Goal: Task Accomplishment & Management: Manage account settings

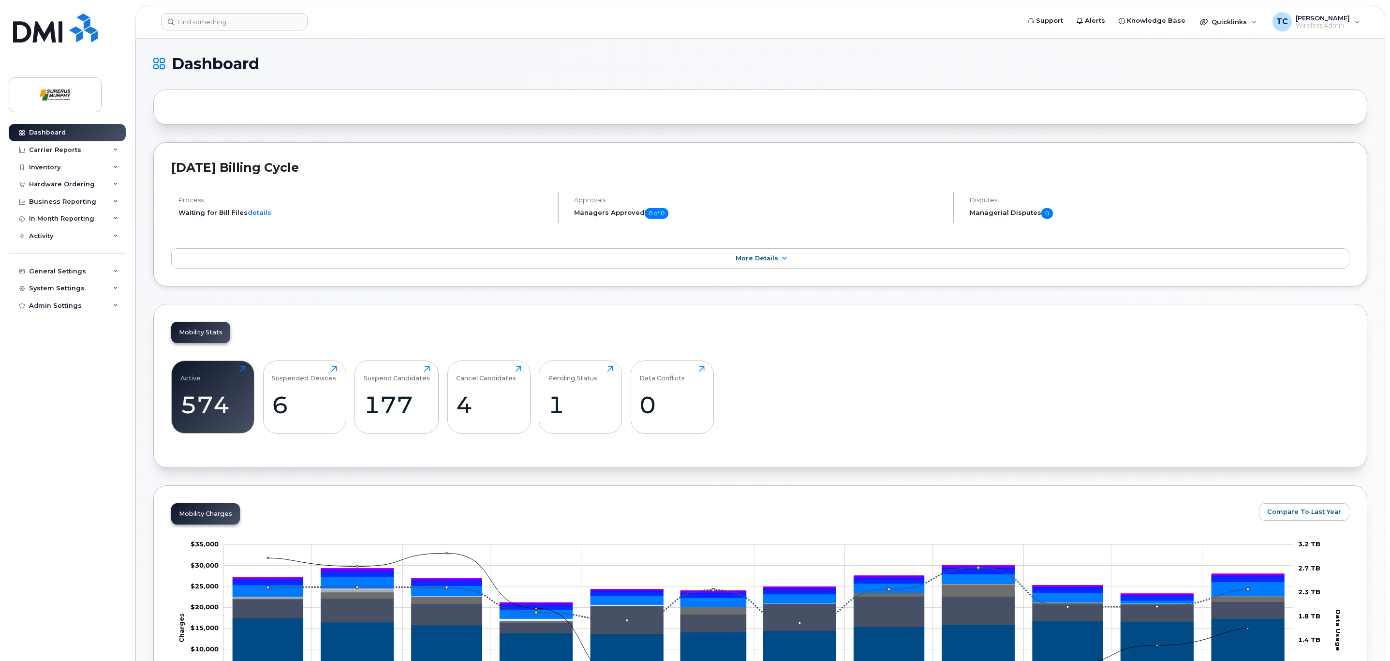
click at [38, 186] on div "Hardware Ordering" at bounding box center [62, 184] width 66 height 8
click at [80, 205] on link "Overview" at bounding box center [76, 202] width 100 height 18
click at [64, 221] on link "Orders" at bounding box center [76, 220] width 100 height 18
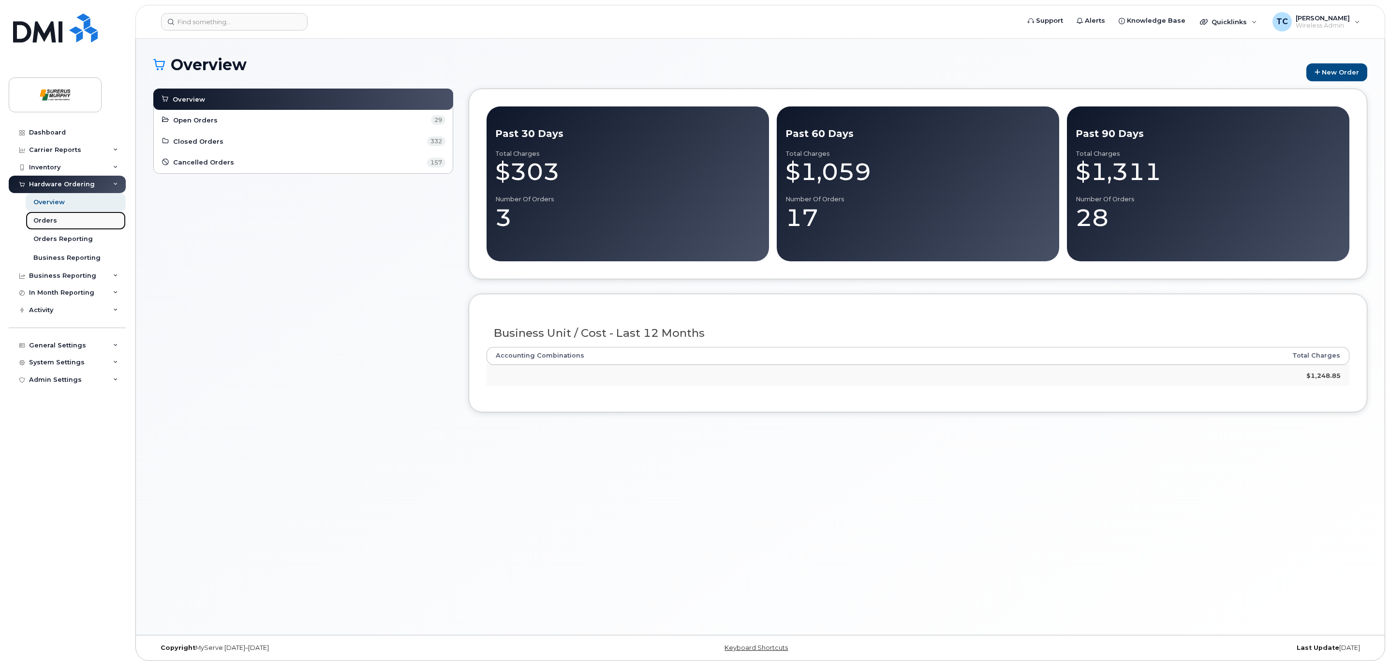
click at [48, 227] on link "Orders" at bounding box center [76, 220] width 100 height 18
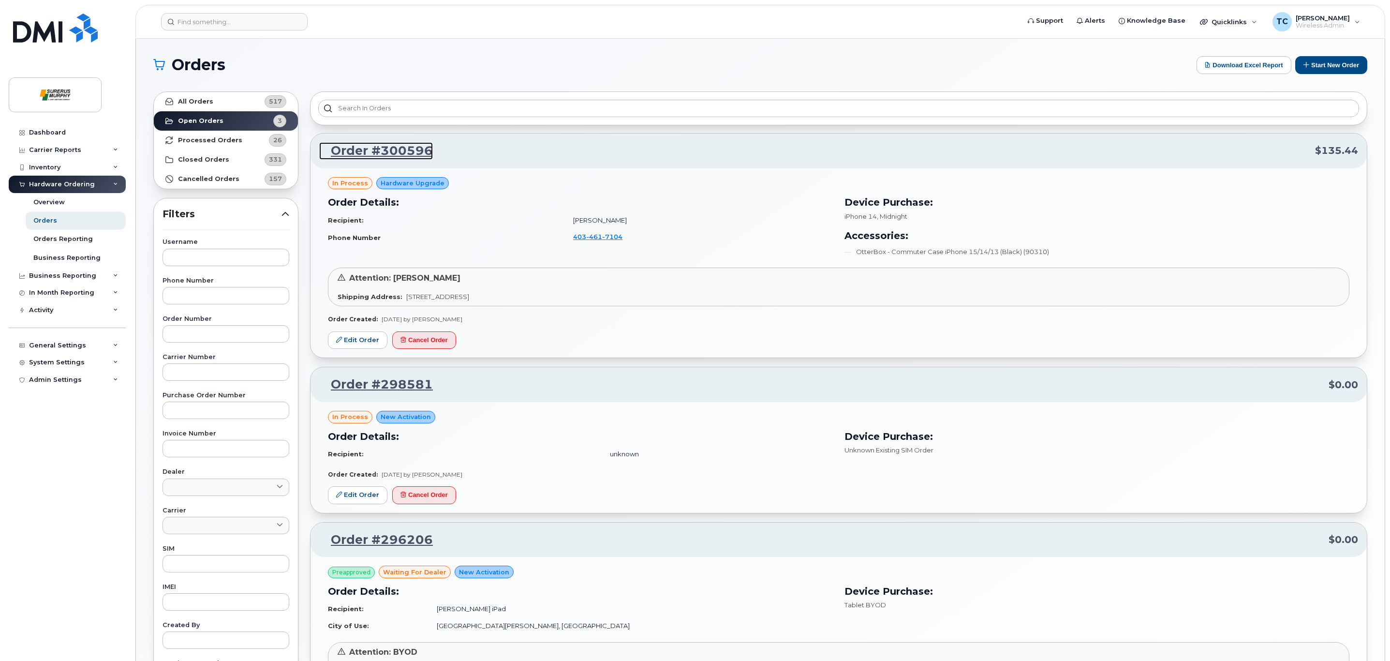
click at [370, 148] on link "Order #300596" at bounding box center [376, 150] width 114 height 17
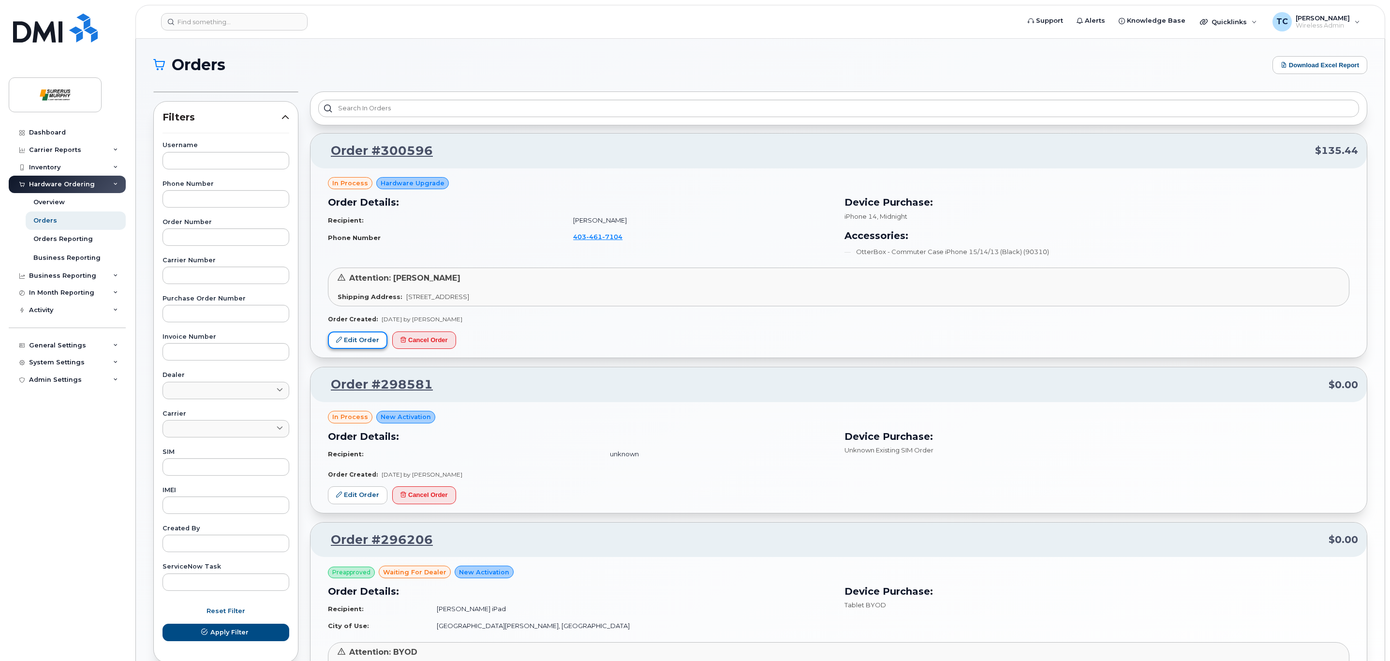
click at [343, 342] on link "Edit Order" at bounding box center [357, 340] width 59 height 18
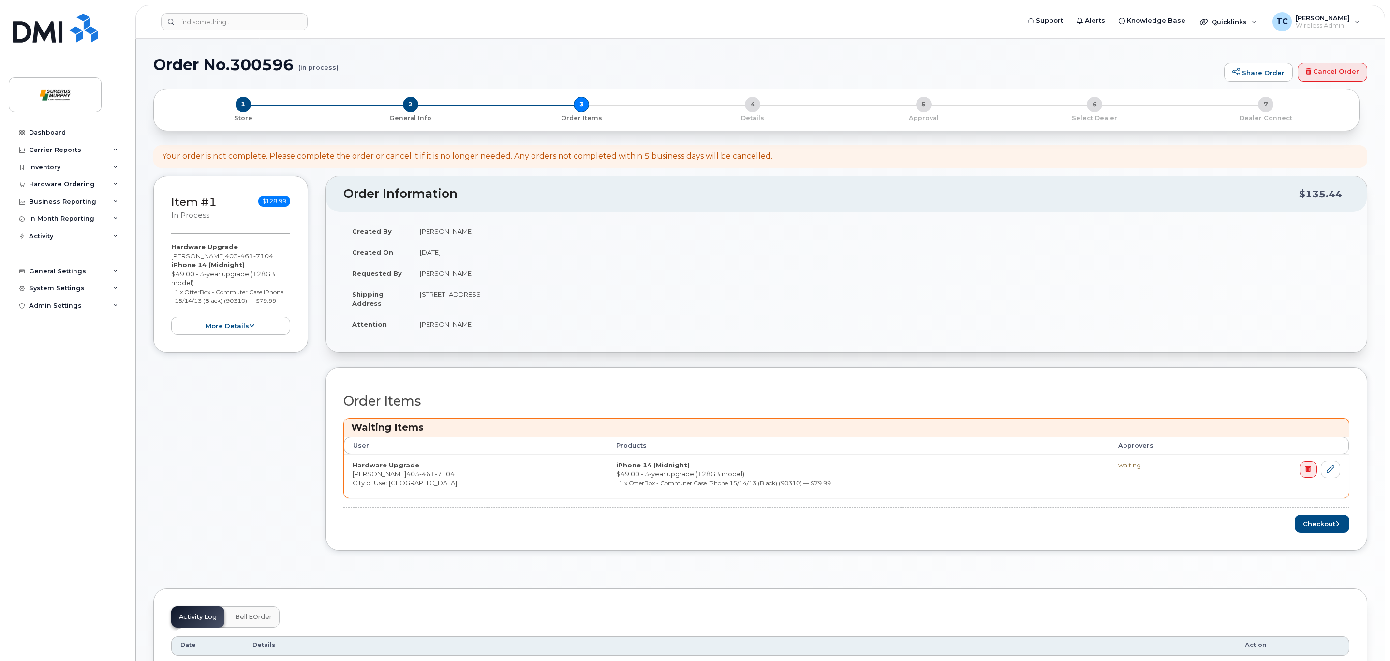
drag, startPoint x: 0, startPoint y: 0, endPoint x: 881, endPoint y: 238, distance: 912.7
click at [881, 238] on td "[PERSON_NAME]" at bounding box center [880, 231] width 938 height 21
click at [1332, 526] on button "Checkout" at bounding box center [1322, 524] width 55 height 18
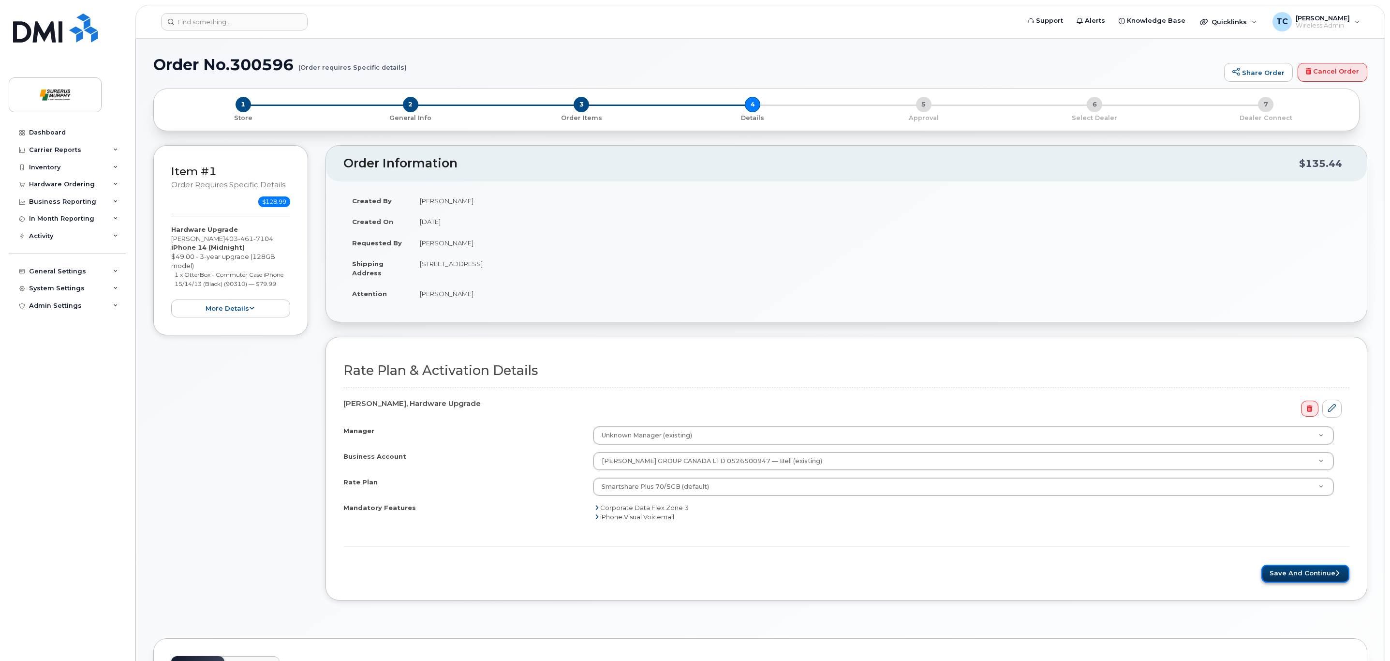
click at [1319, 571] on button "Save and Continue" at bounding box center [1305, 573] width 88 height 18
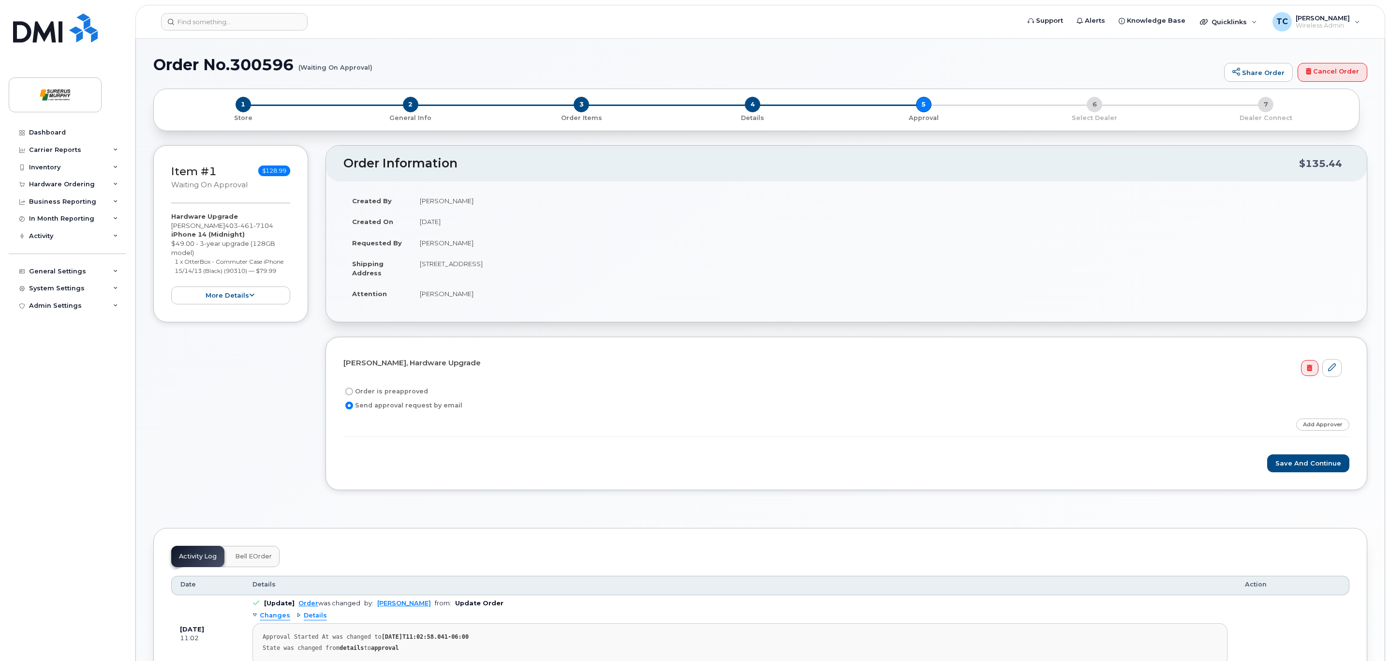
click at [344, 392] on label "Order is preapproved" at bounding box center [385, 391] width 85 height 12
click at [345, 392] on input "Order is preapproved" at bounding box center [349, 391] width 8 height 8
radio input "true"
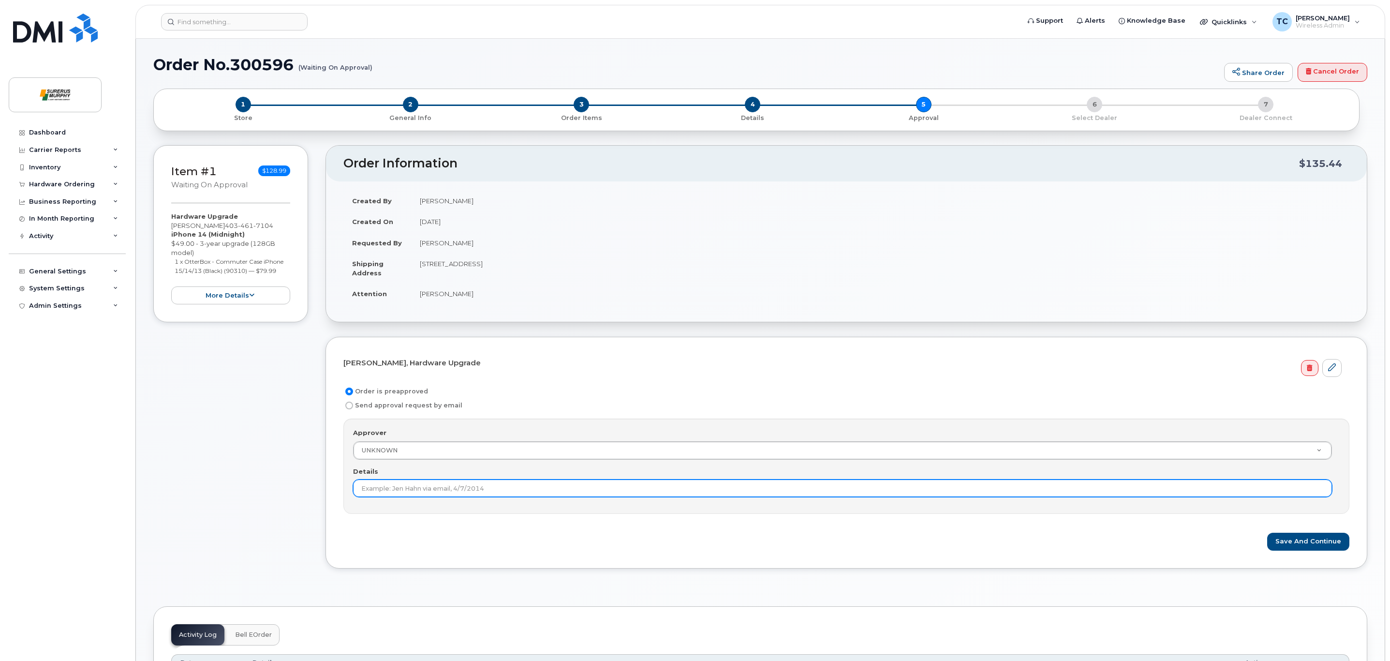
click at [408, 490] on input "Details" at bounding box center [842, 487] width 979 height 17
type input "Luis Abalo"
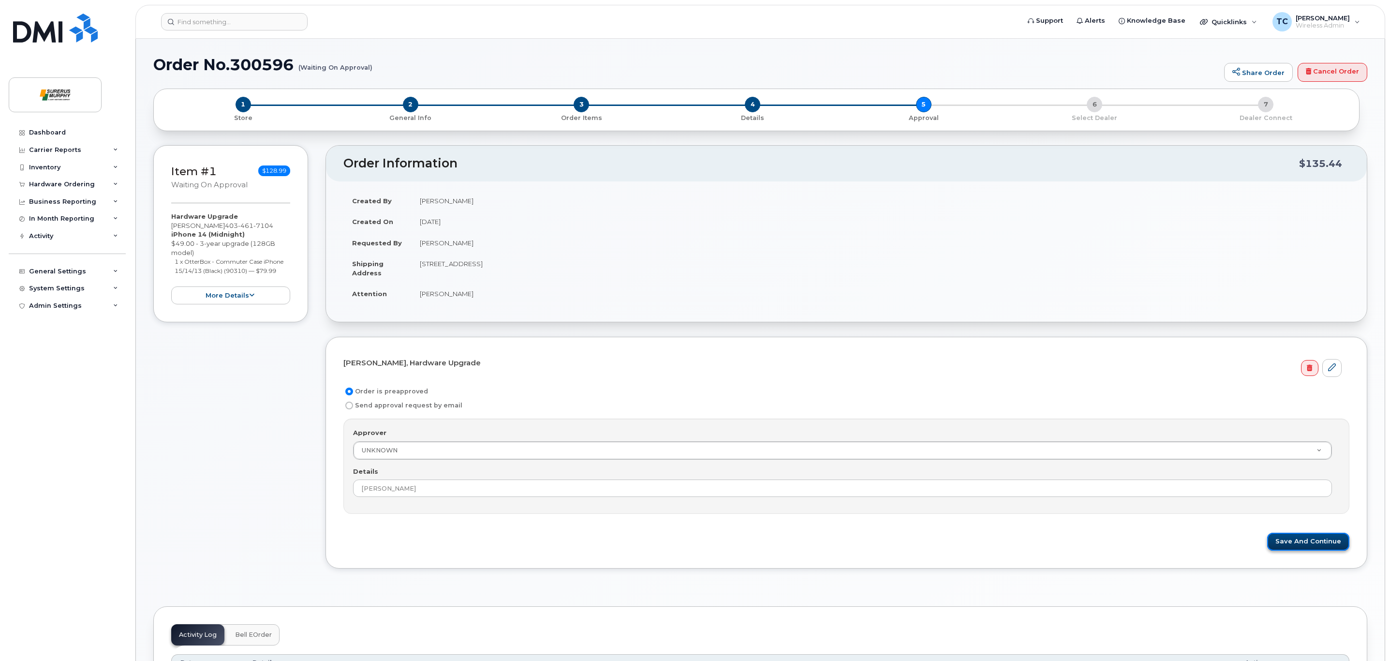
click at [1294, 542] on button "Save and Continue" at bounding box center [1308, 541] width 82 height 18
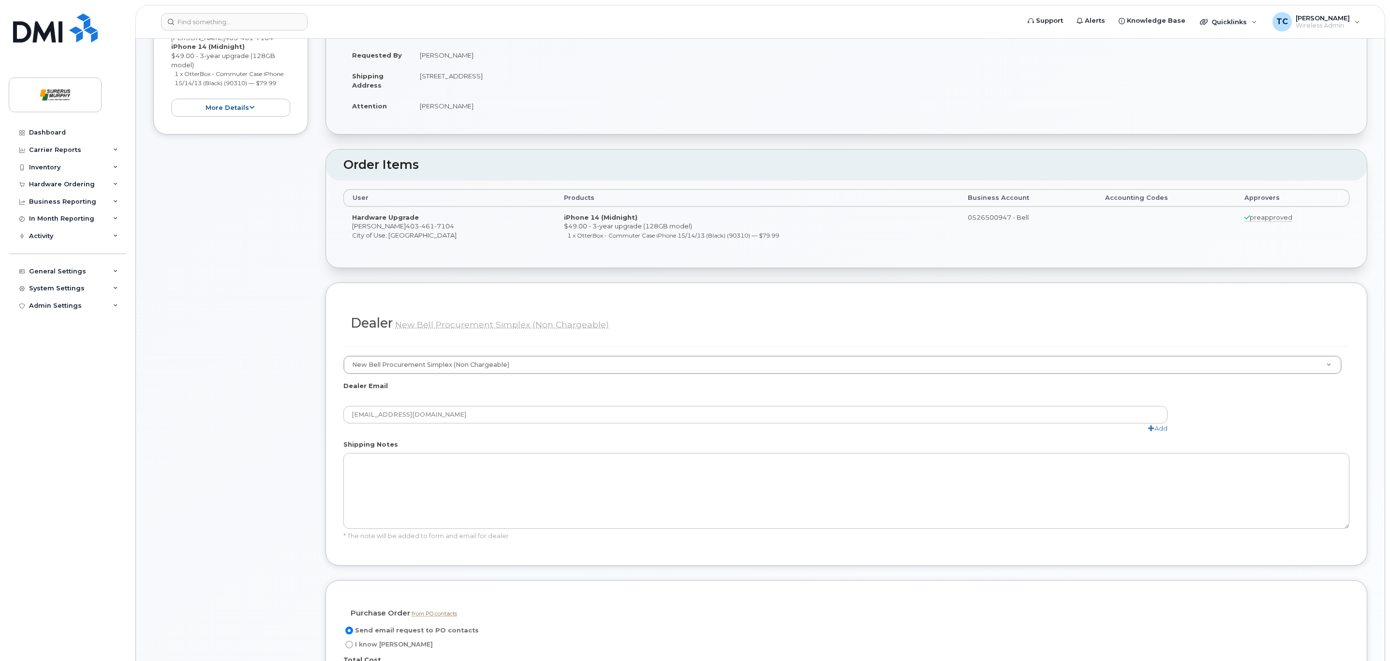
scroll to position [241, 0]
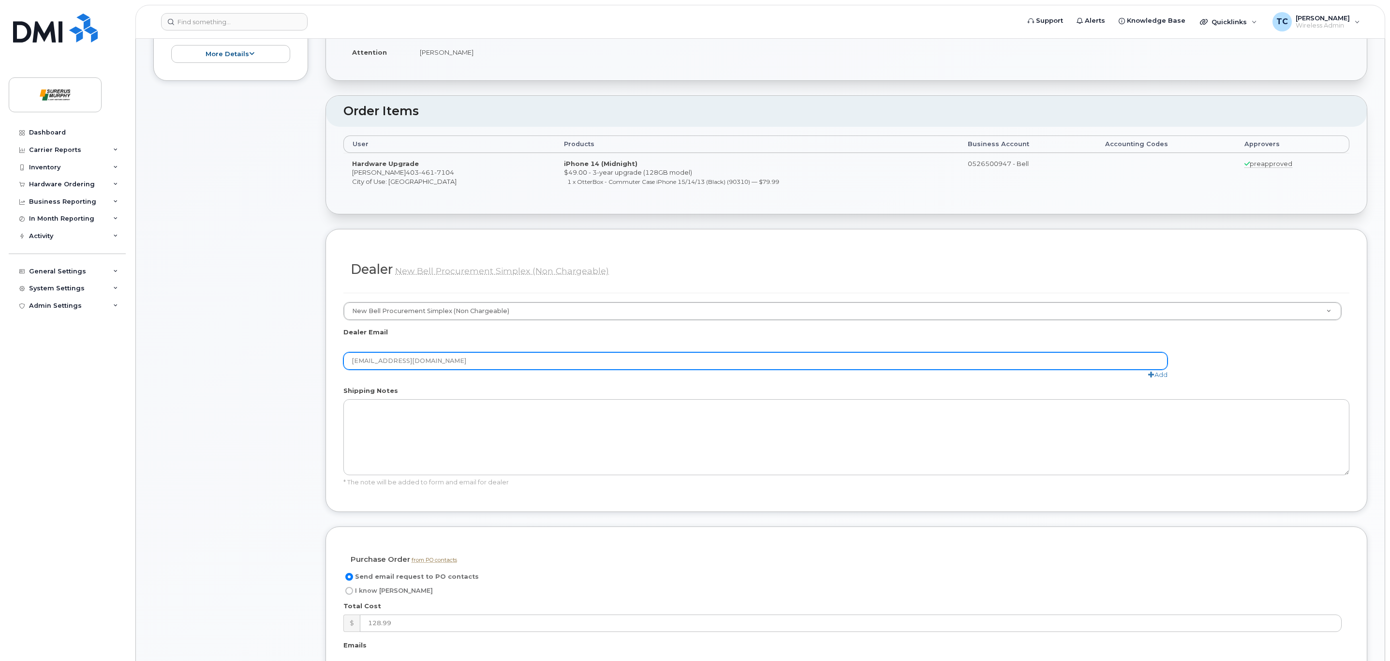
click at [899, 361] on input "procurement@myserve.ca" at bounding box center [755, 360] width 824 height 17
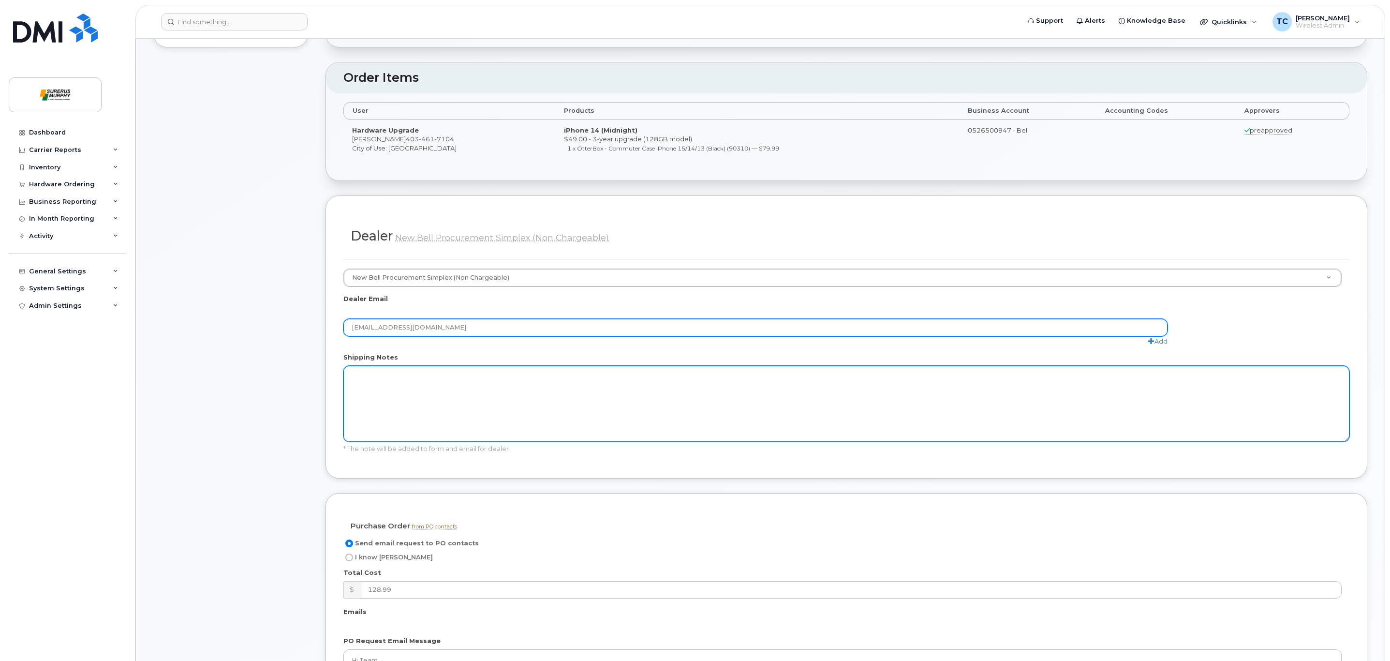
scroll to position [363, 0]
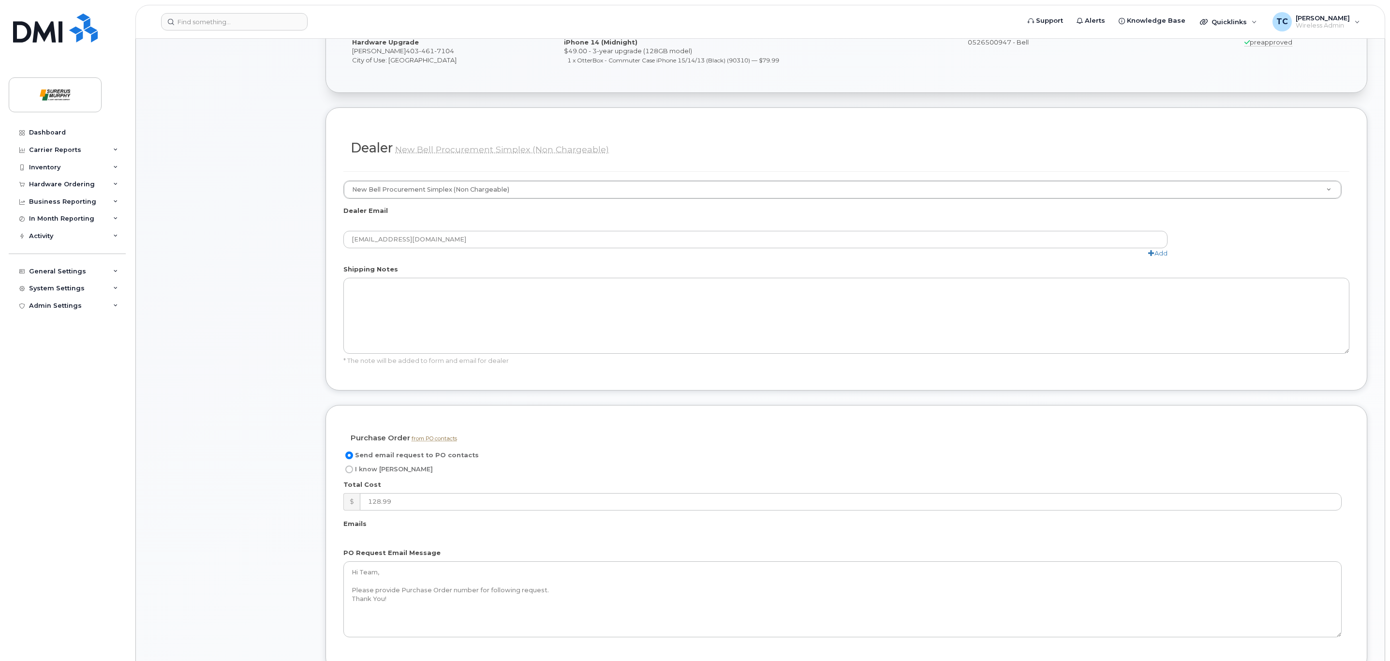
click at [350, 473] on input "I know PO" at bounding box center [349, 469] width 8 height 8
radio input "true"
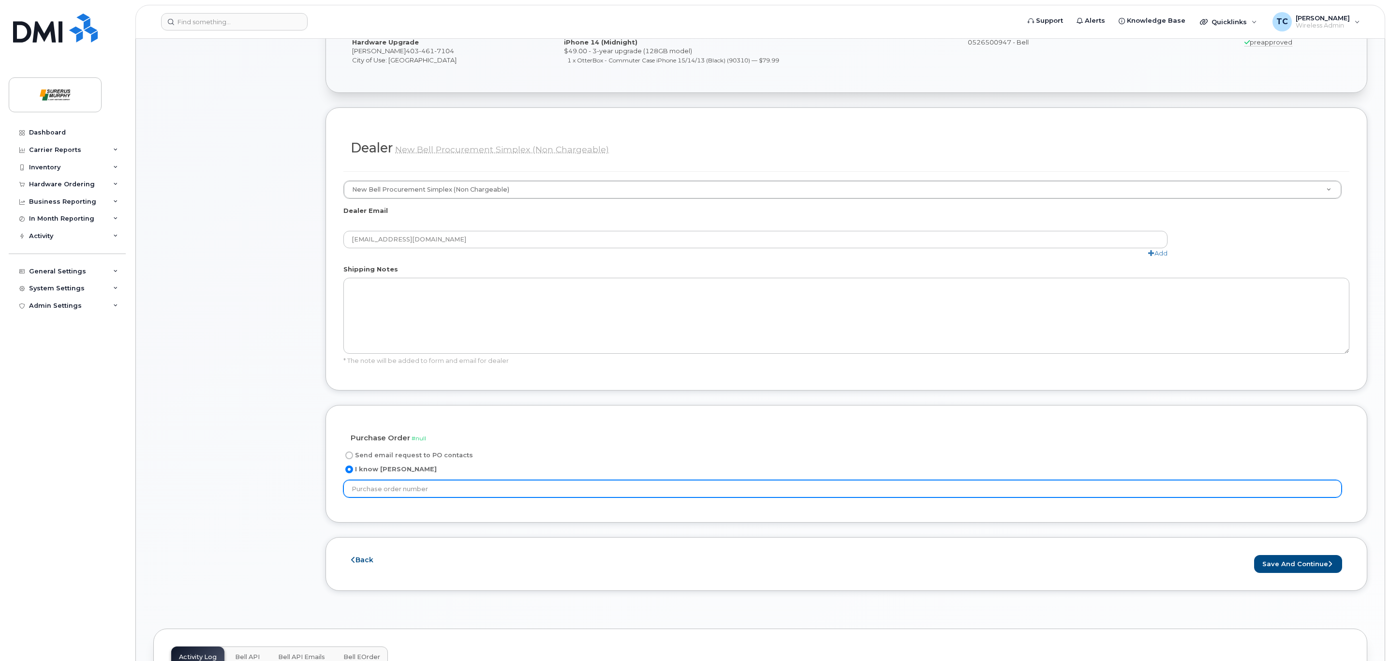
click at [504, 490] on input "text" at bounding box center [842, 488] width 998 height 17
click at [608, 495] on input "text" at bounding box center [842, 488] width 998 height 17
type input "ITPO2436"
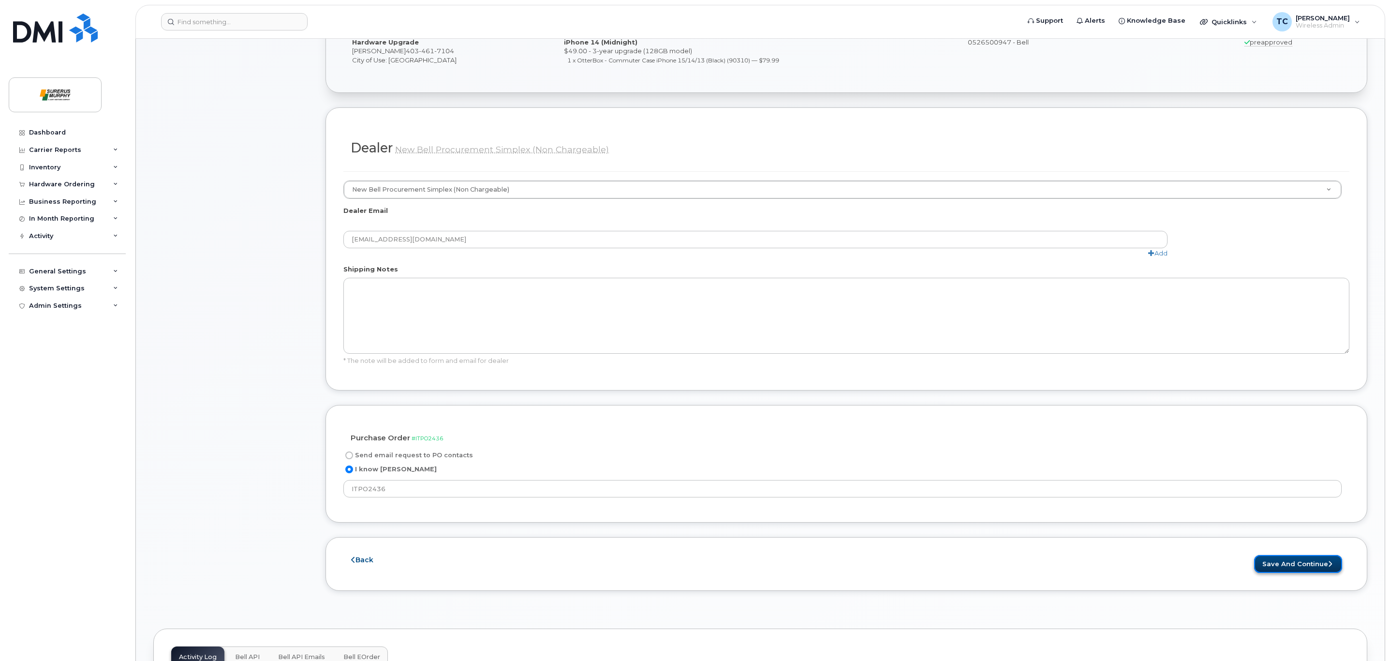
click at [1283, 567] on button "Save and Continue" at bounding box center [1298, 564] width 88 height 18
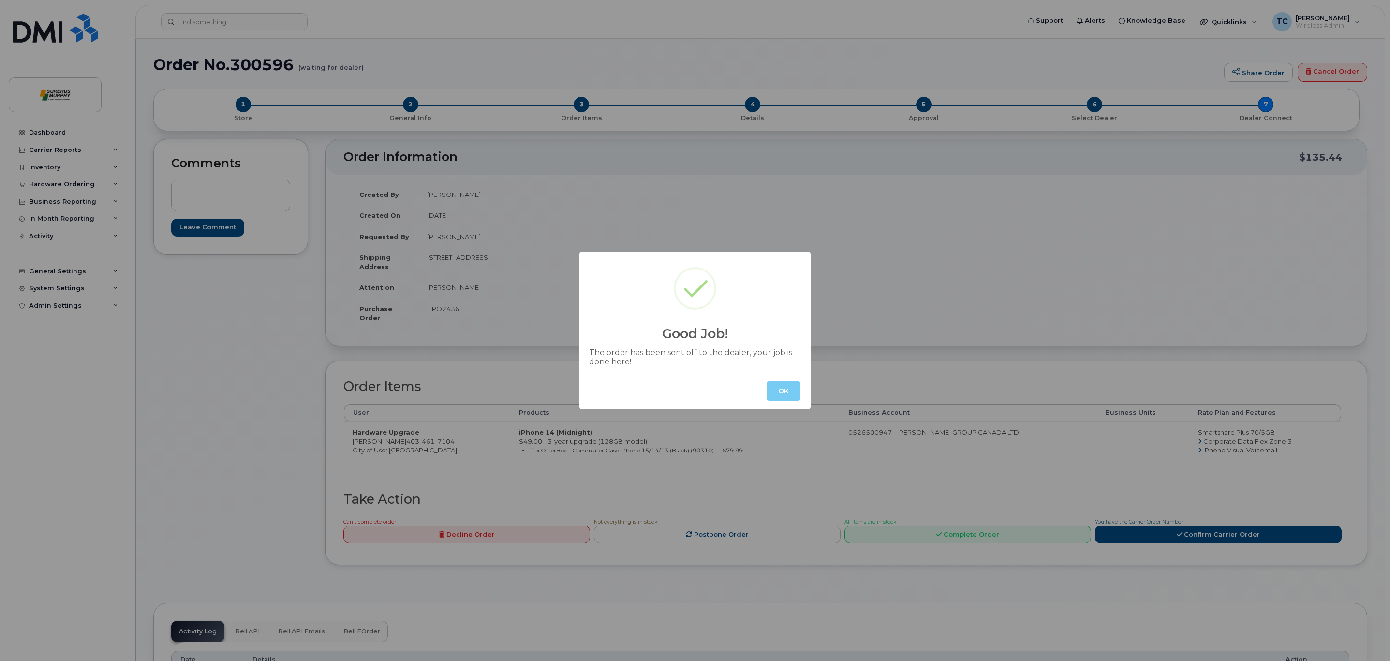
click at [785, 390] on button "OK" at bounding box center [783, 390] width 34 height 19
